Goal: Transaction & Acquisition: Purchase product/service

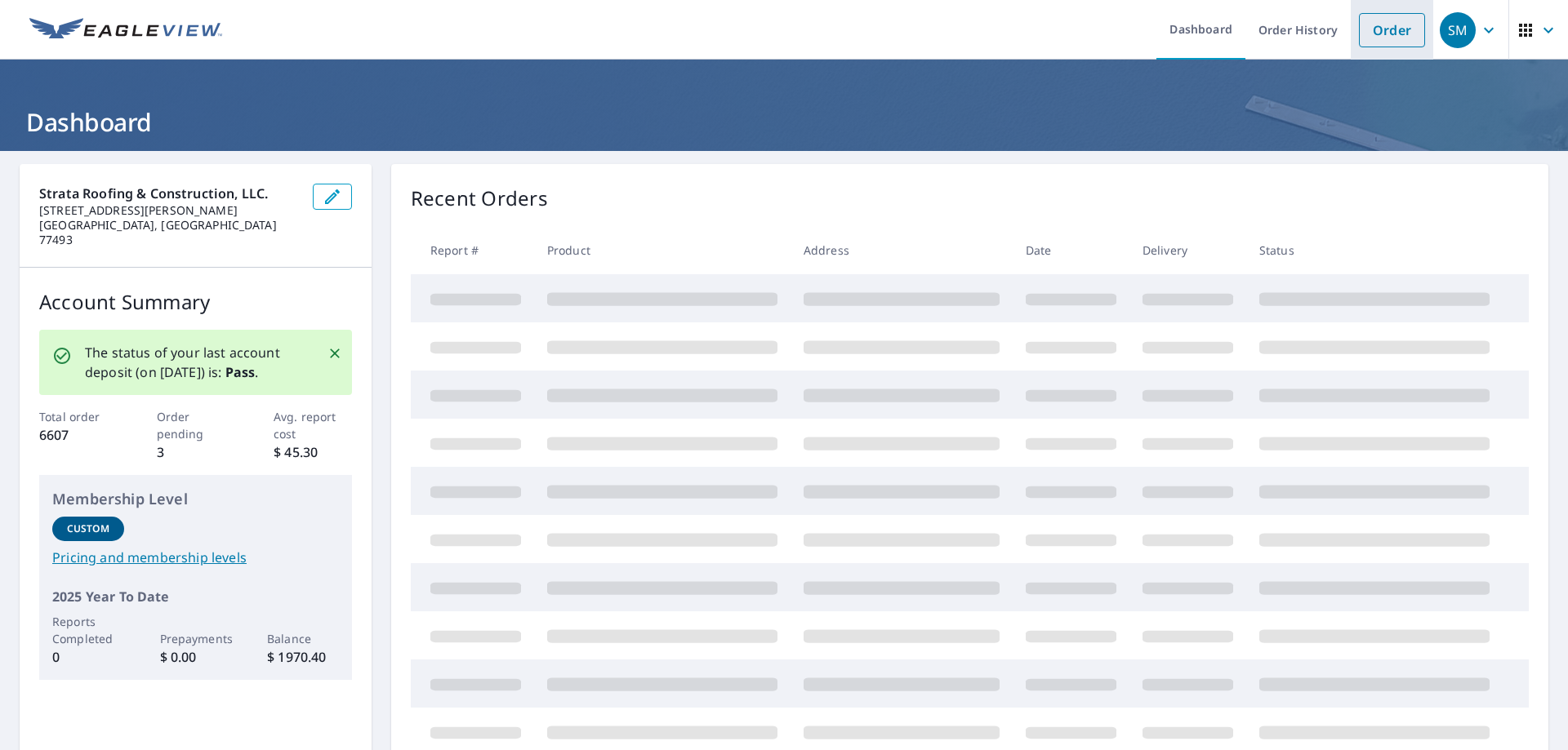
click at [1373, 25] on link "Order" at bounding box center [1392, 31] width 67 height 35
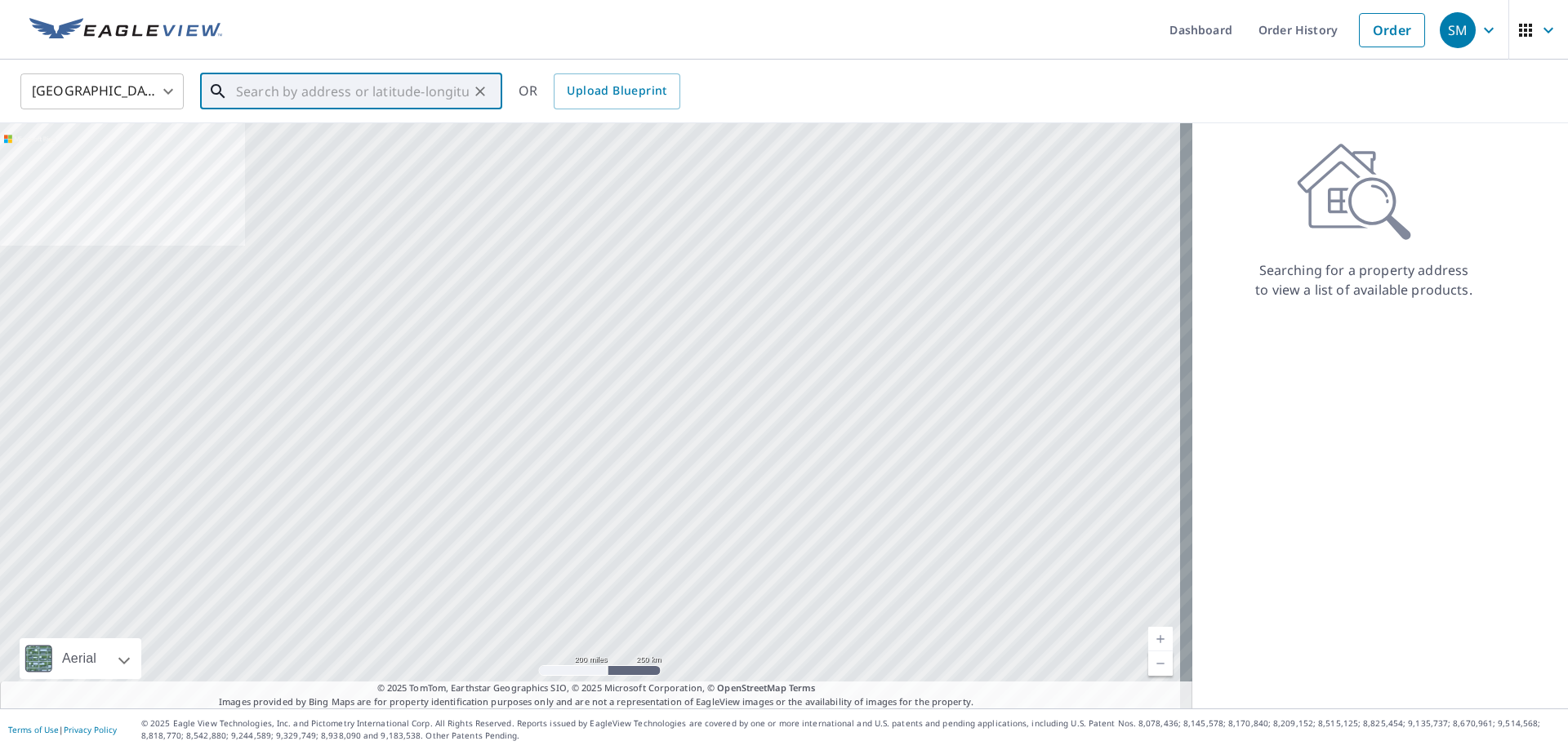
click at [246, 99] on input "text" at bounding box center [351, 91] width 233 height 45
paste input "[STREET_ADDRESS]"
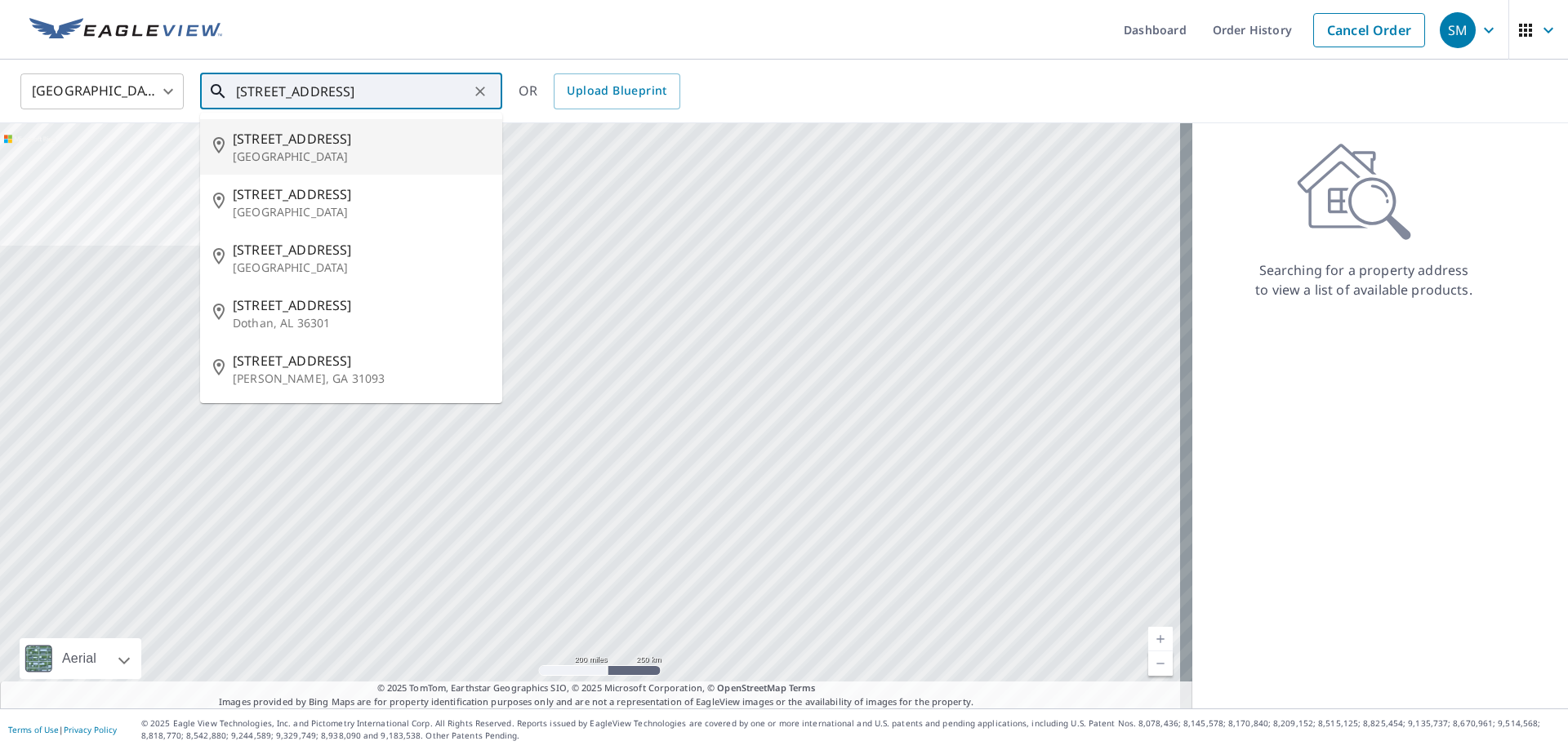
click at [308, 157] on p "[GEOGRAPHIC_DATA]" at bounding box center [361, 156] width 257 height 16
type input "[STREET_ADDRESS][PERSON_NAME]"
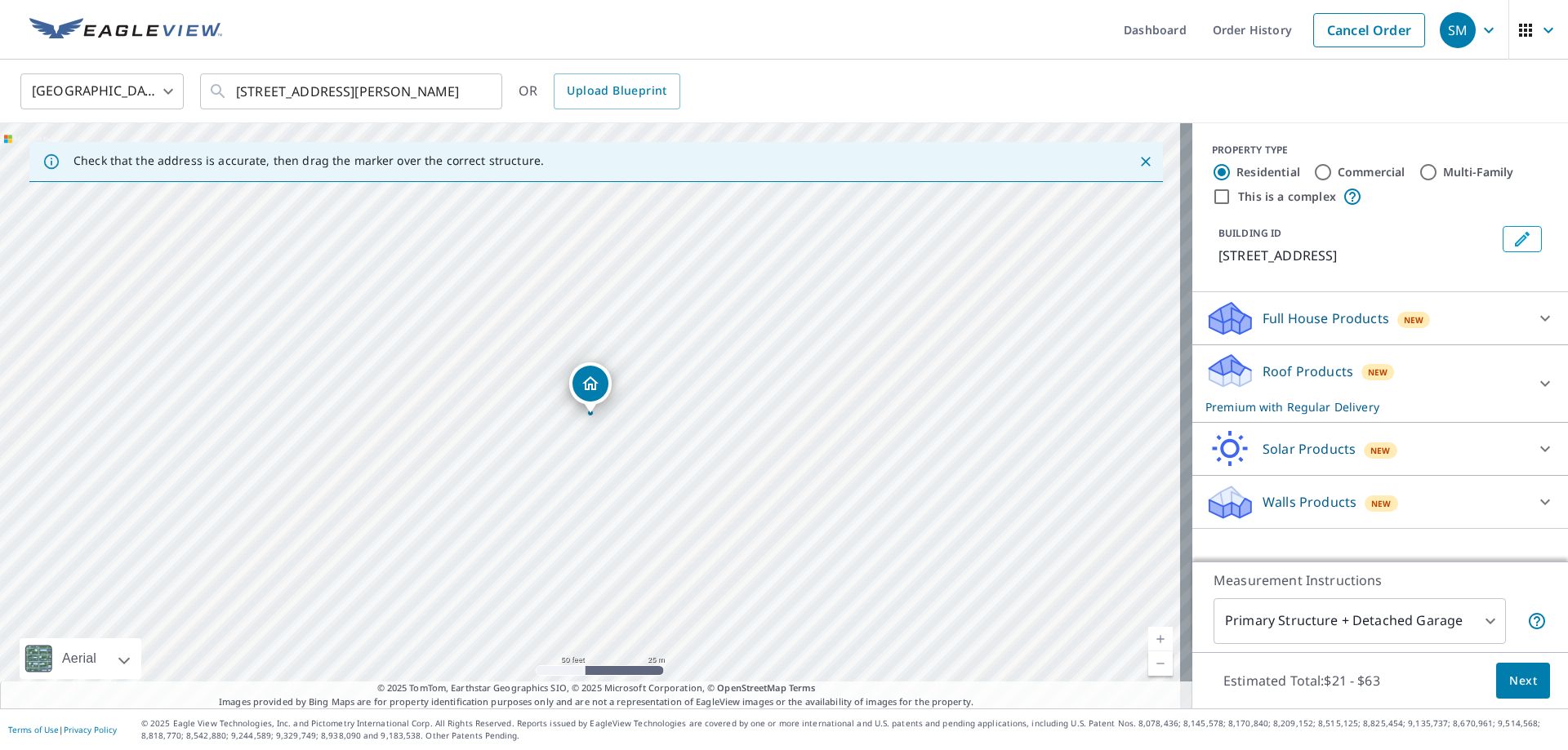
click at [1313, 178] on input "Commercial" at bounding box center [1323, 172] width 19 height 19
radio input "true"
type input "4"
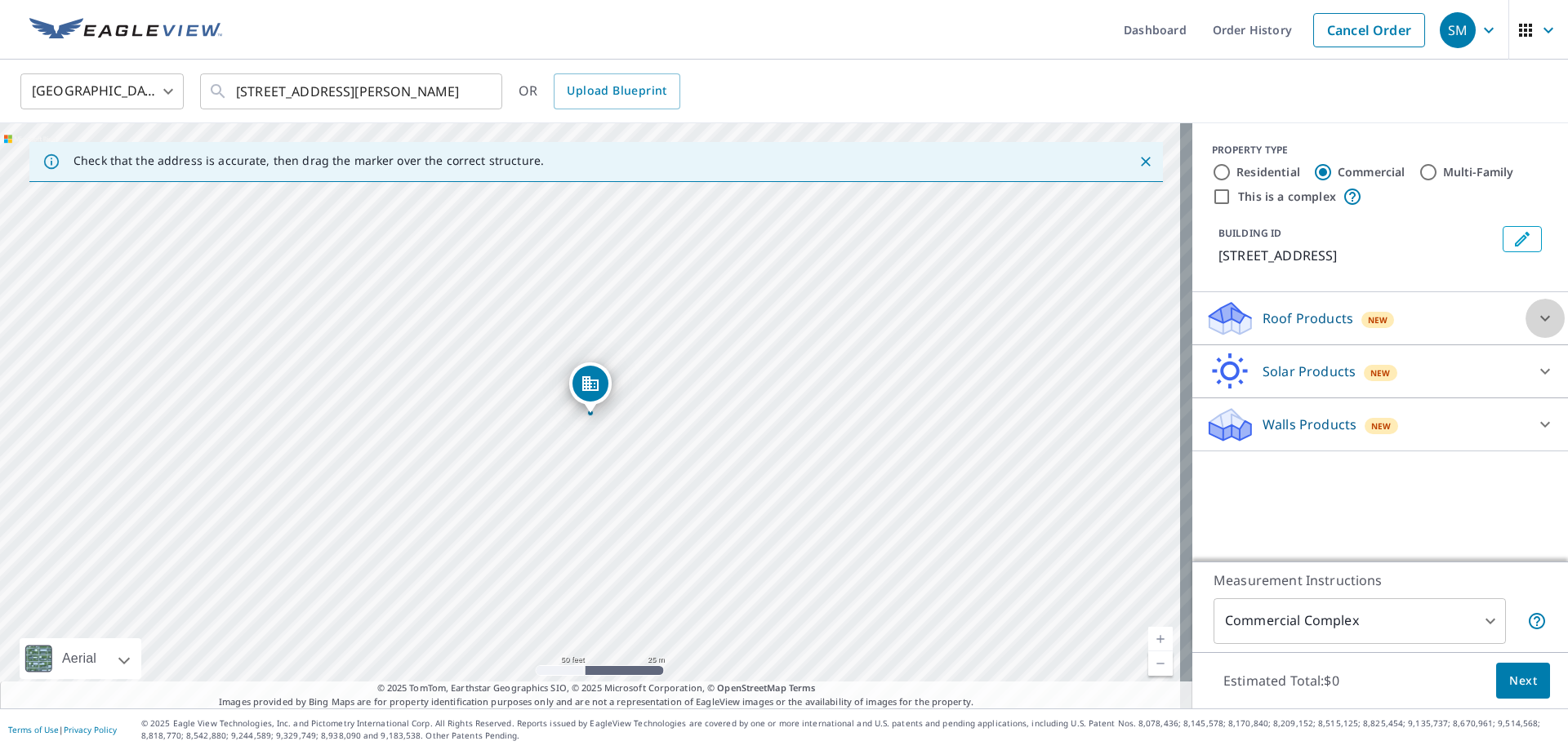
click at [1535, 322] on icon at bounding box center [1545, 319] width 19 height 19
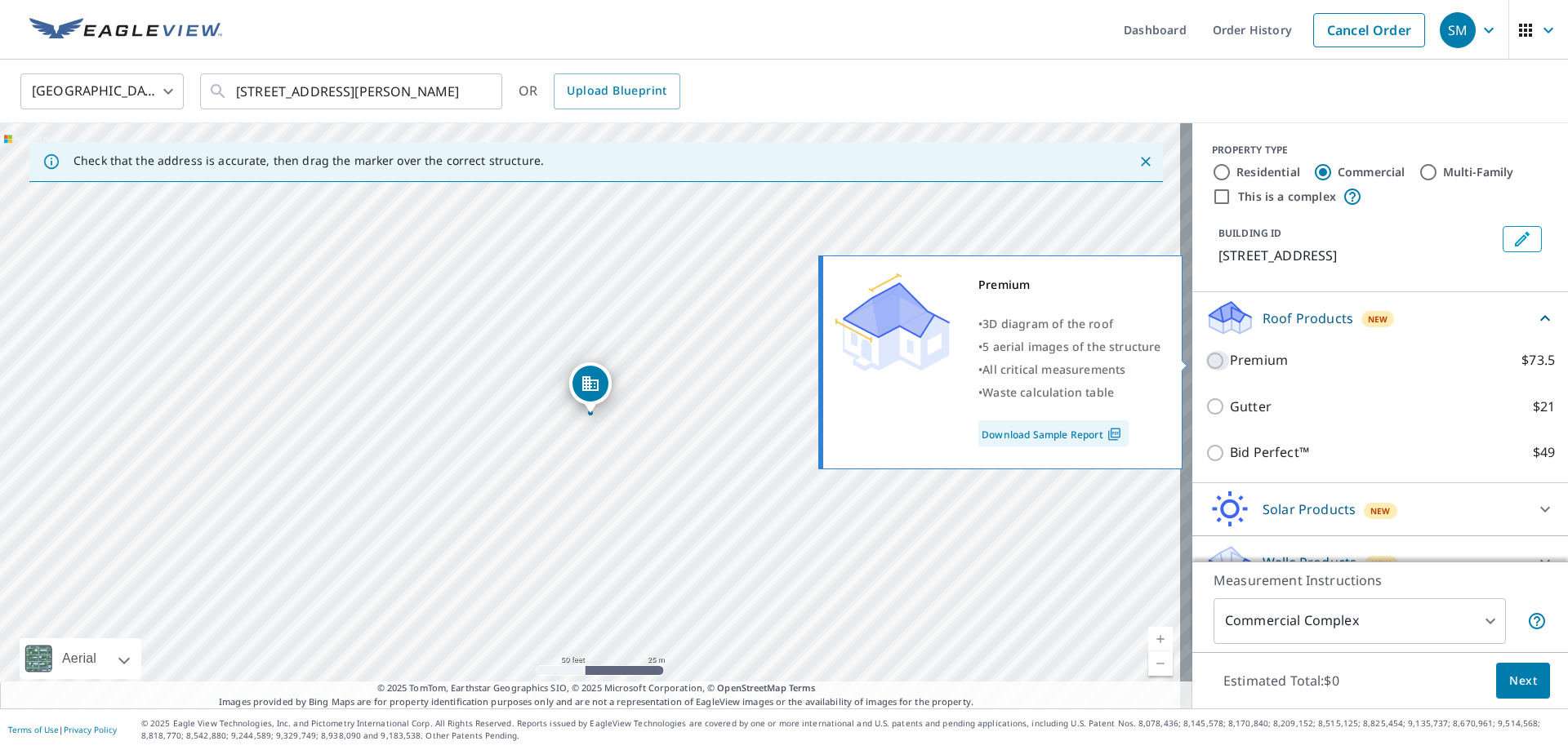
click at [1207, 358] on input "Premium $73.5" at bounding box center [1218, 361] width 24 height 19
checkbox input "true"
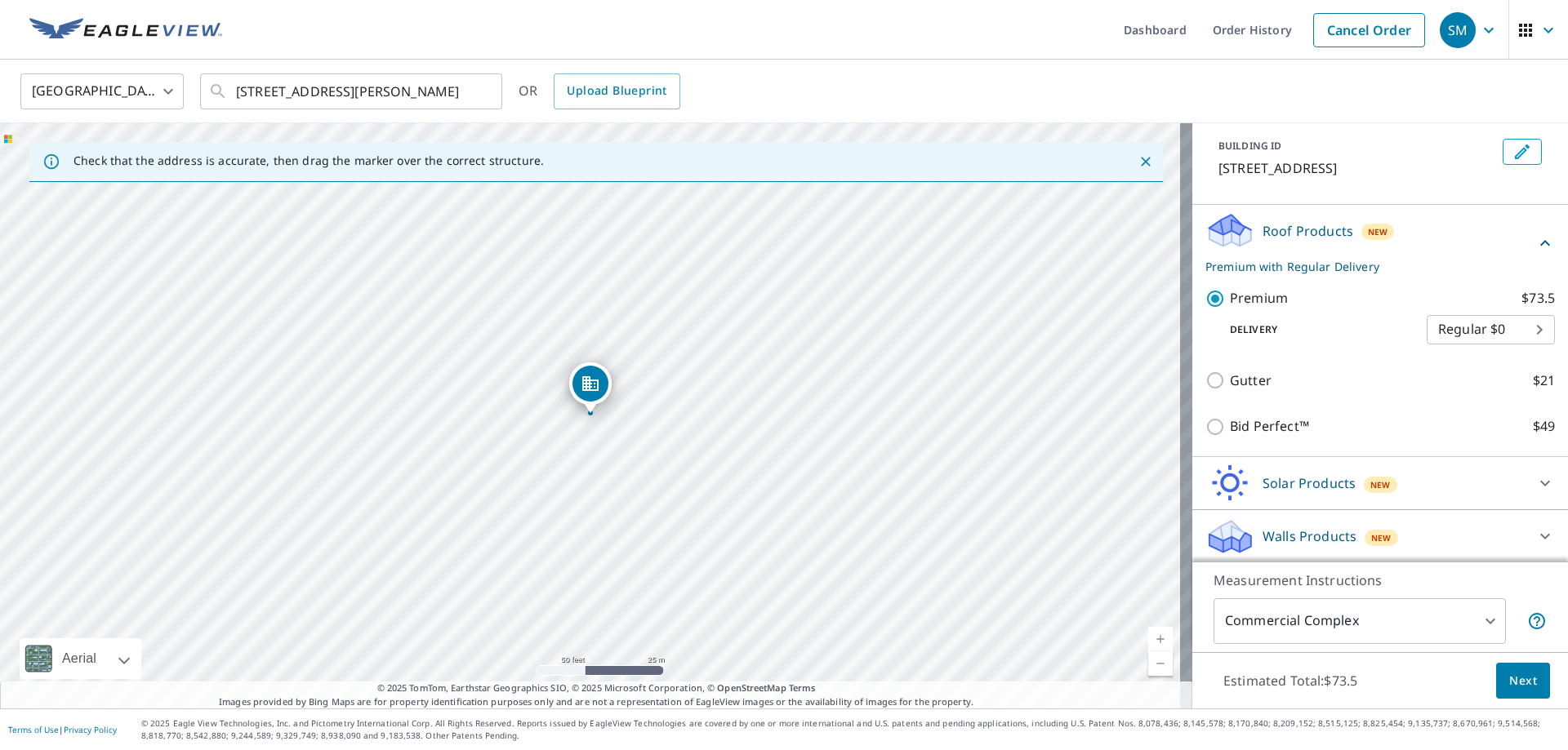
scroll to position [89, 0]
click at [1509, 677] on span "Next" at bounding box center [1523, 681] width 28 height 20
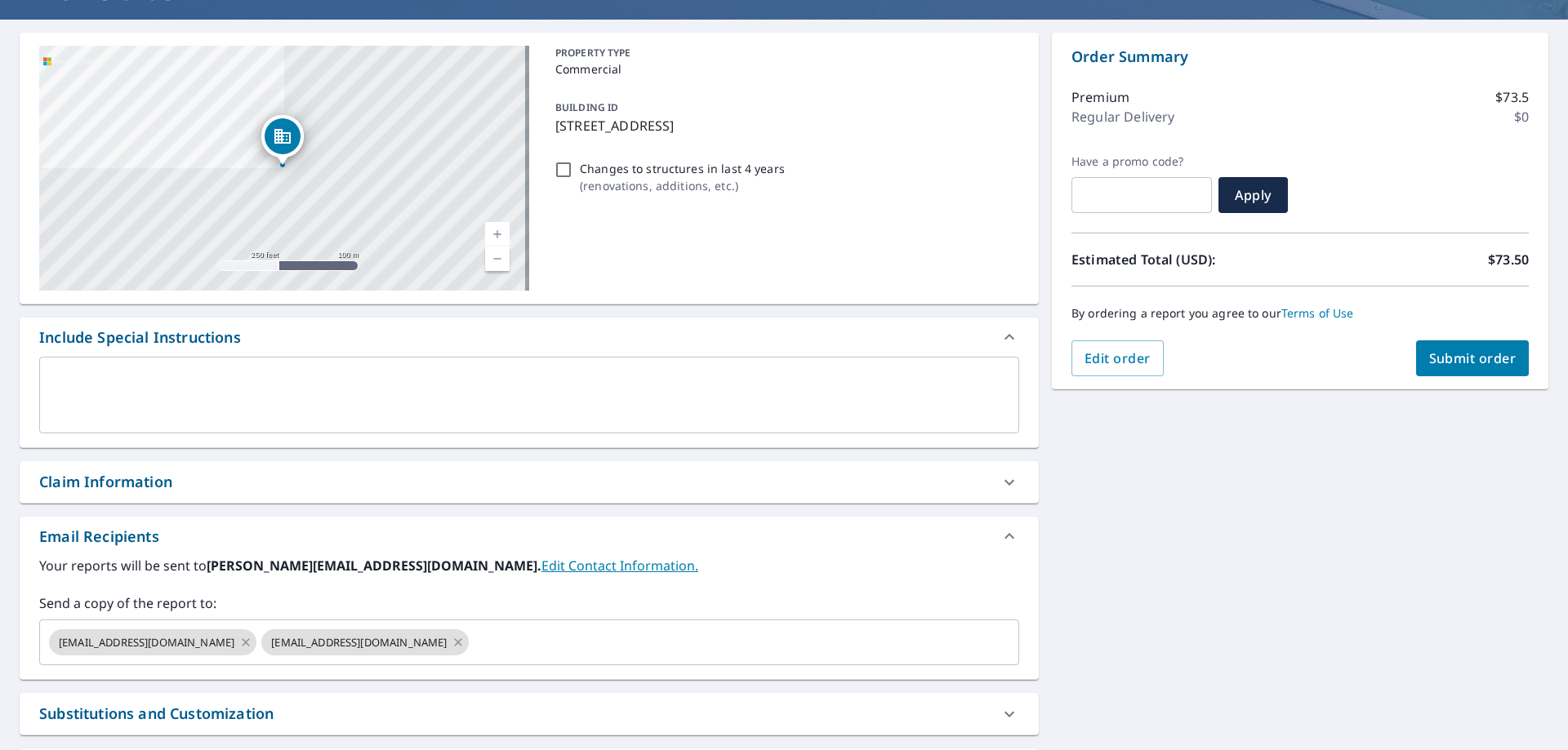
scroll to position [163, 0]
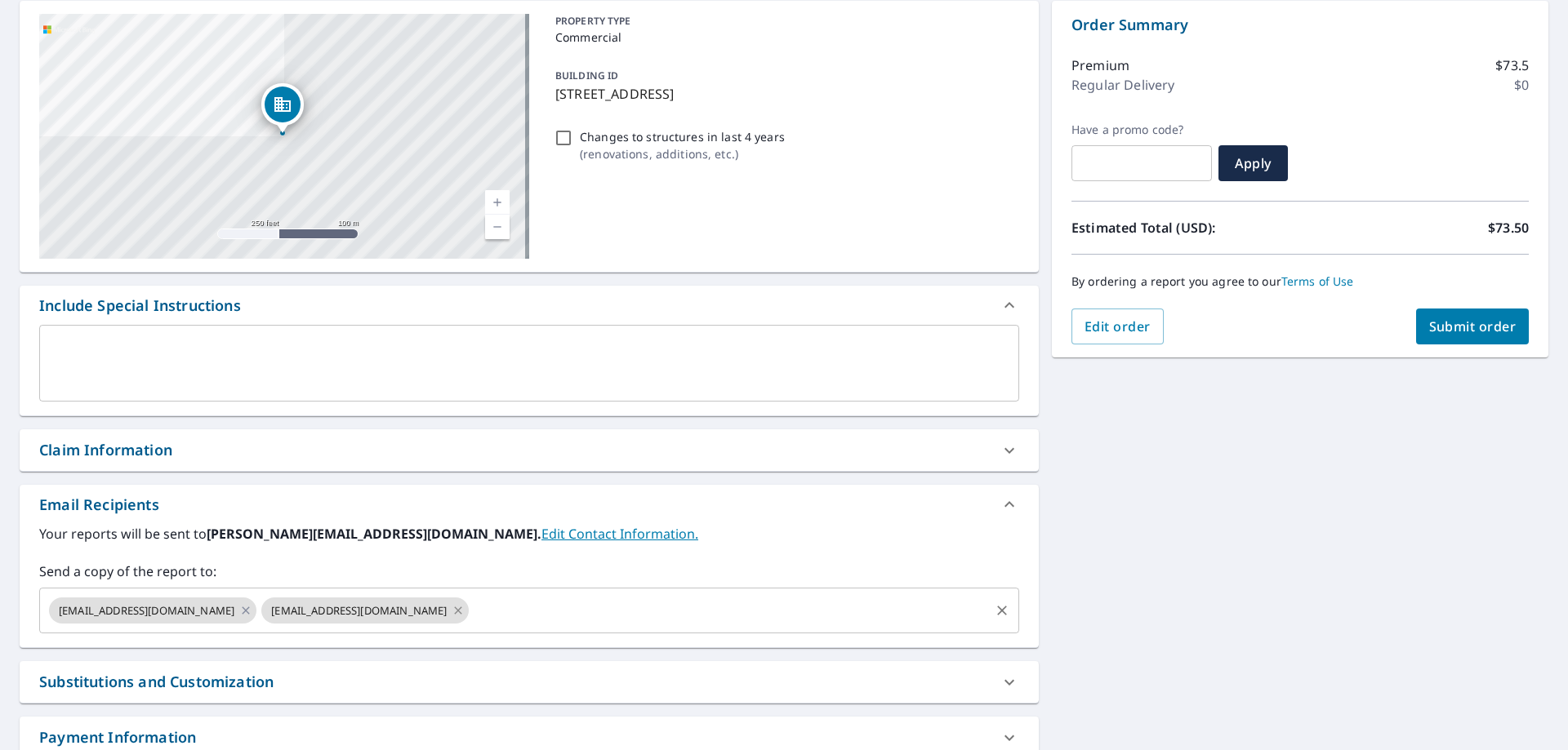
click at [452, 611] on icon at bounding box center [459, 611] width 14 height 18
checkbox input "true"
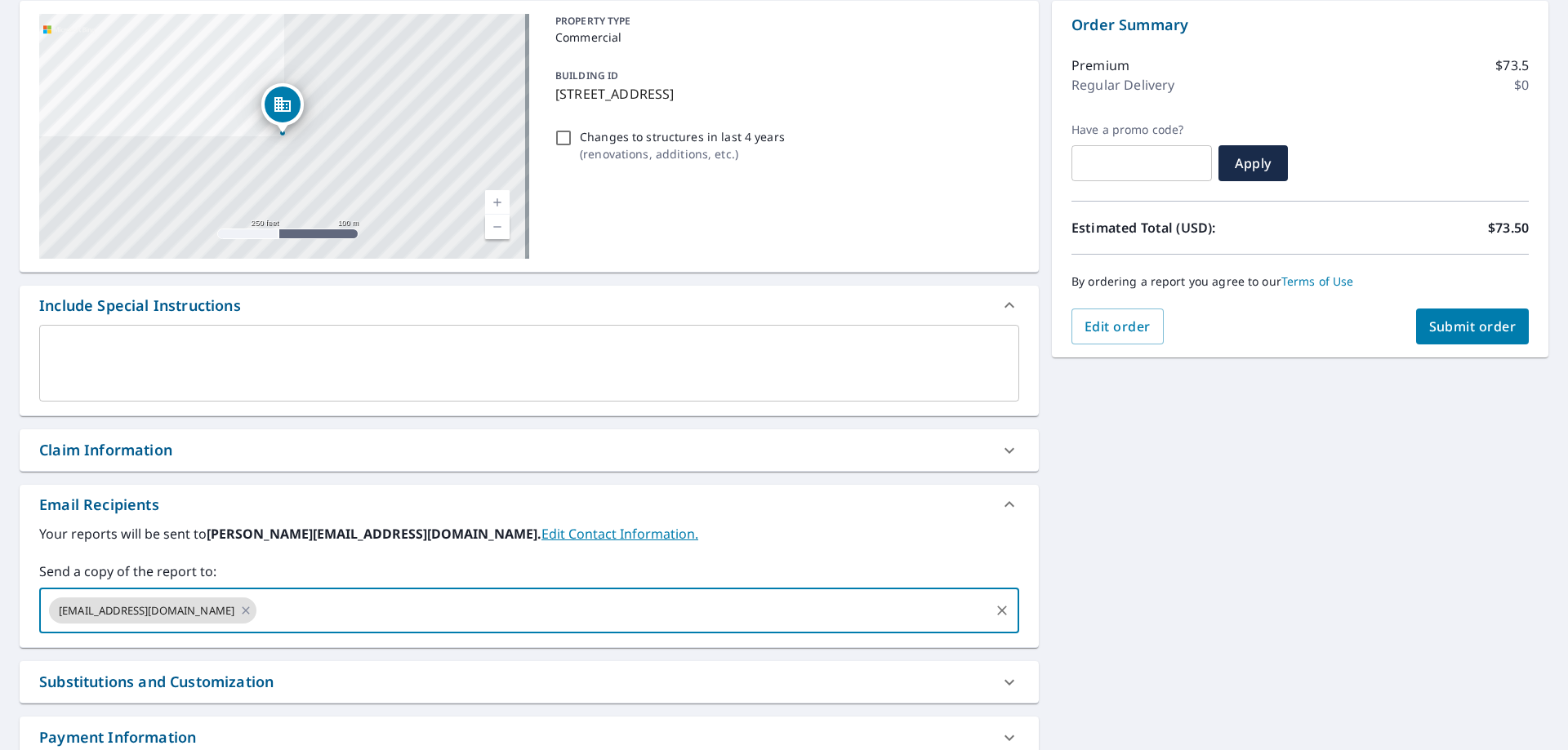
click at [259, 607] on input "text" at bounding box center [623, 611] width 729 height 31
type input "[EMAIL_ADDRESS][DOMAIN_NAME]"
checkbox input "true"
click at [523, 639] on div "Your reports will be sent to [PERSON_NAME][EMAIL_ADDRESS][DOMAIN_NAME]. Edit Co…" at bounding box center [529, 586] width 1020 height 124
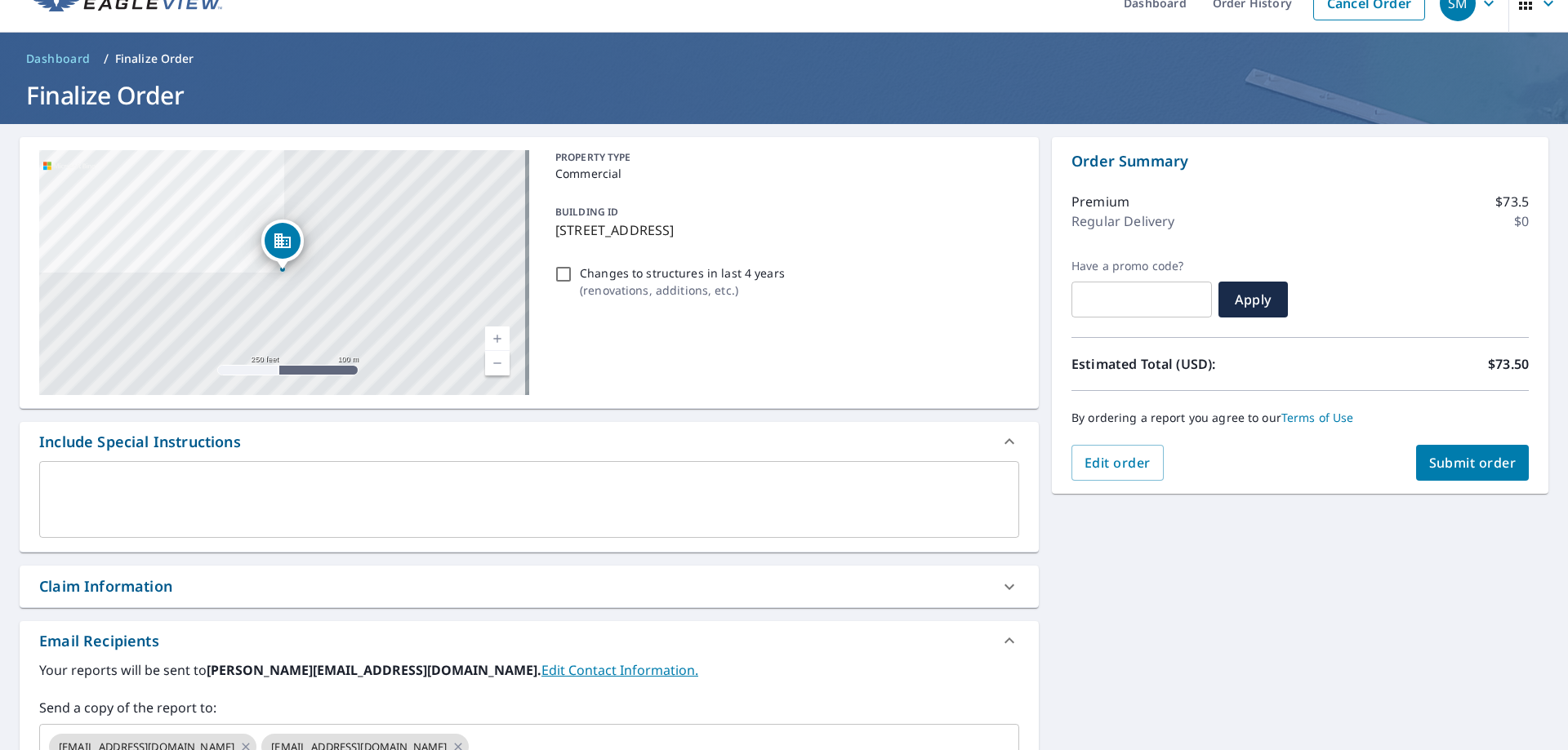
scroll to position [0, 0]
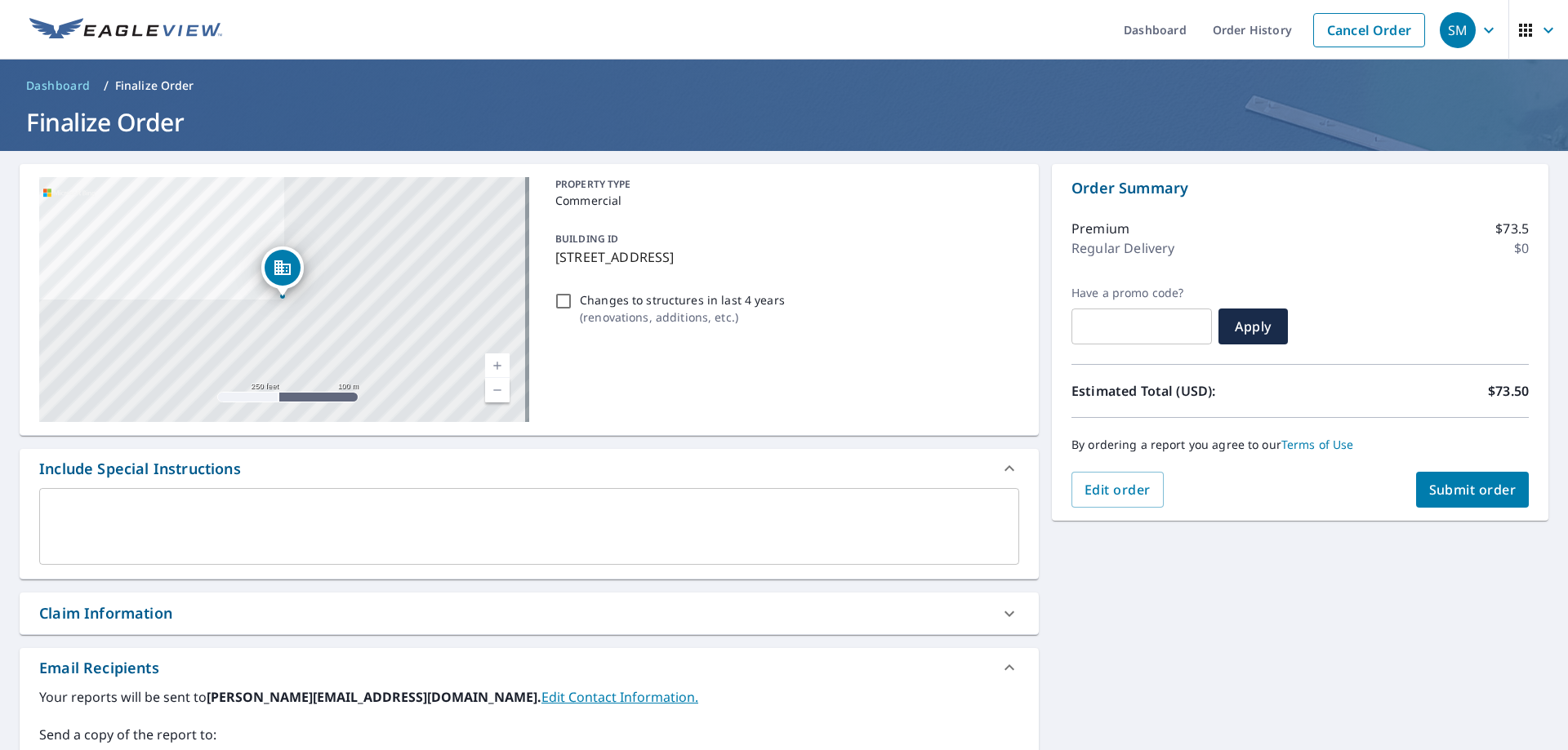
click at [558, 304] on input "Changes to structures in last 4 years ( renovations, additions, etc. )" at bounding box center [564, 301] width 19 height 19
checkbox input "true"
click at [1470, 469] on div "By ordering a report you agree to our Terms of Use" at bounding box center [1301, 445] width 458 height 54
click at [1470, 486] on span "Submit order" at bounding box center [1473, 489] width 88 height 18
checkbox input "true"
